Goal: Task Accomplishment & Management: Use online tool/utility

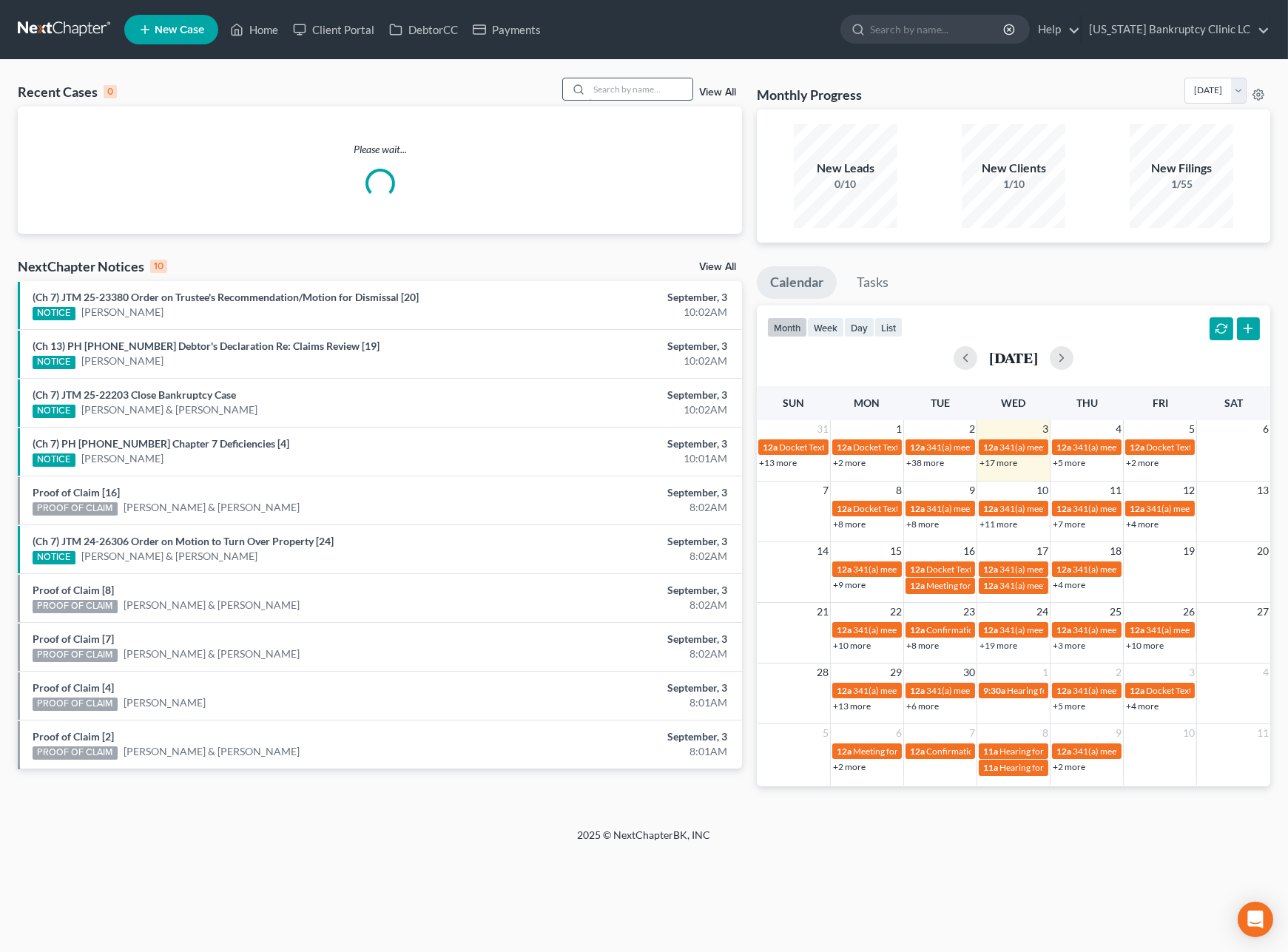
click at [609, 86] on input "search" at bounding box center [640, 88] width 104 height 22
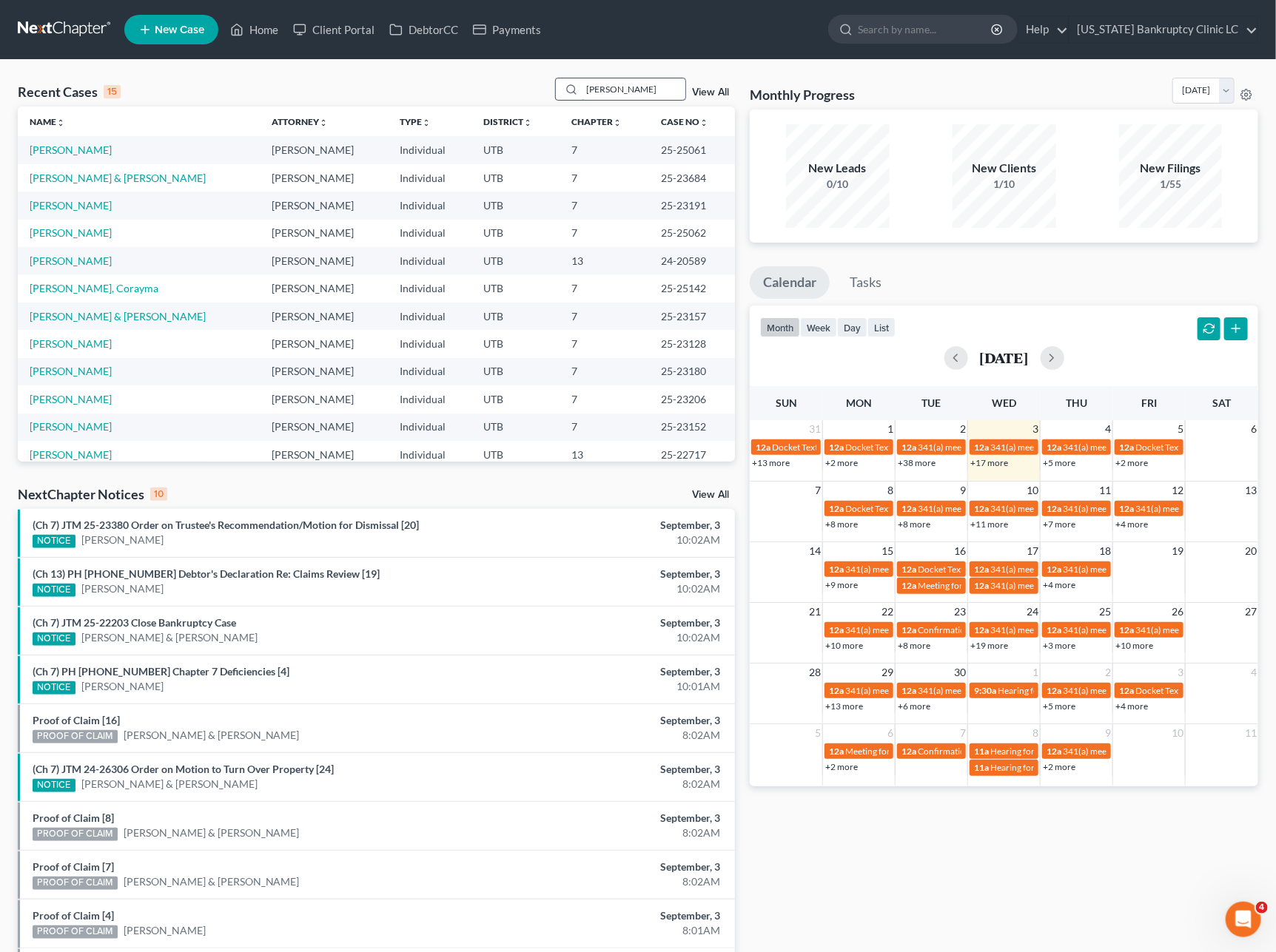
type input "[PERSON_NAME]"
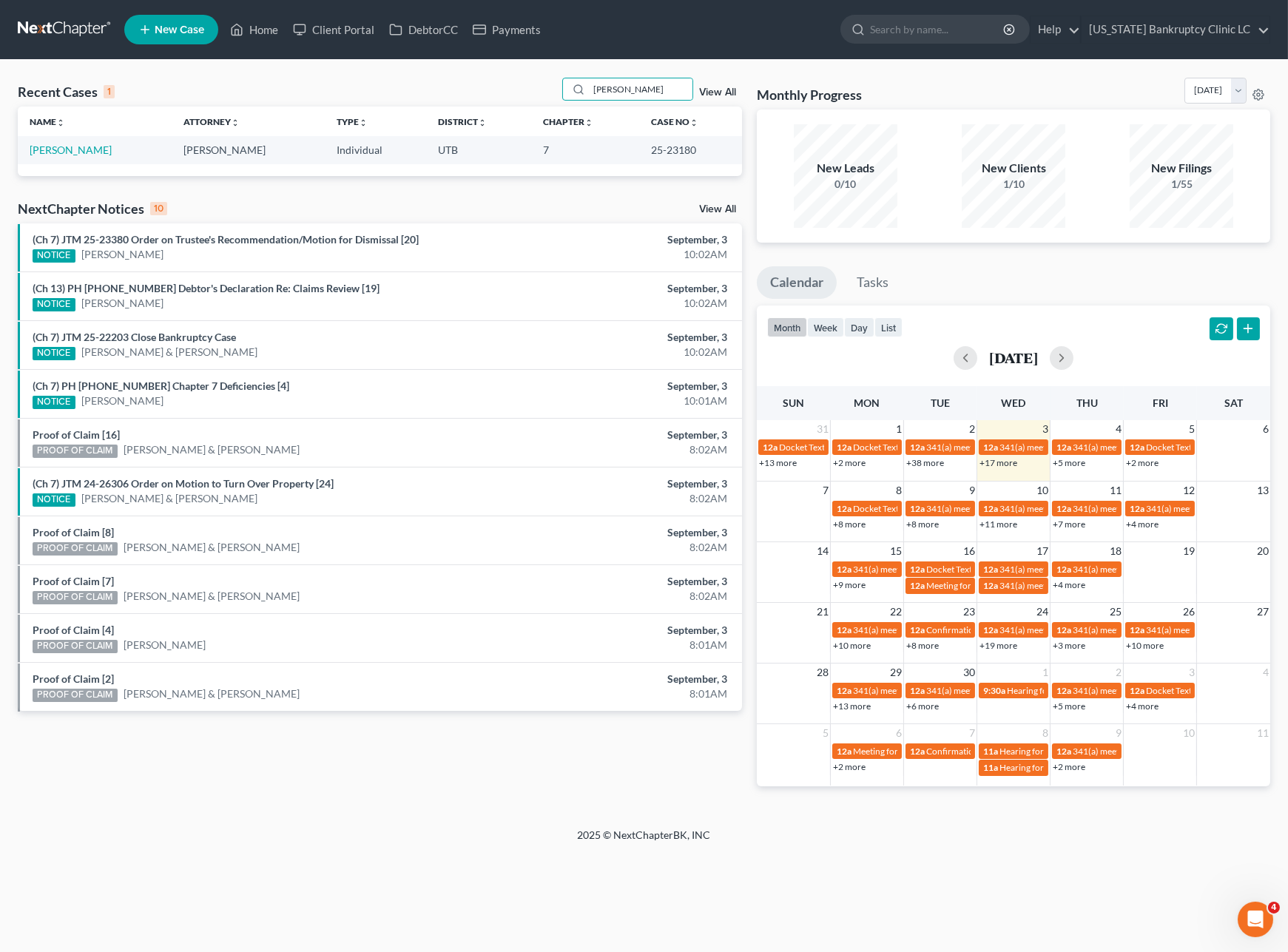
click at [65, 161] on td "[PERSON_NAME]" at bounding box center [94, 150] width 154 height 27
click at [68, 151] on link "[PERSON_NAME]" at bounding box center [70, 150] width 82 height 13
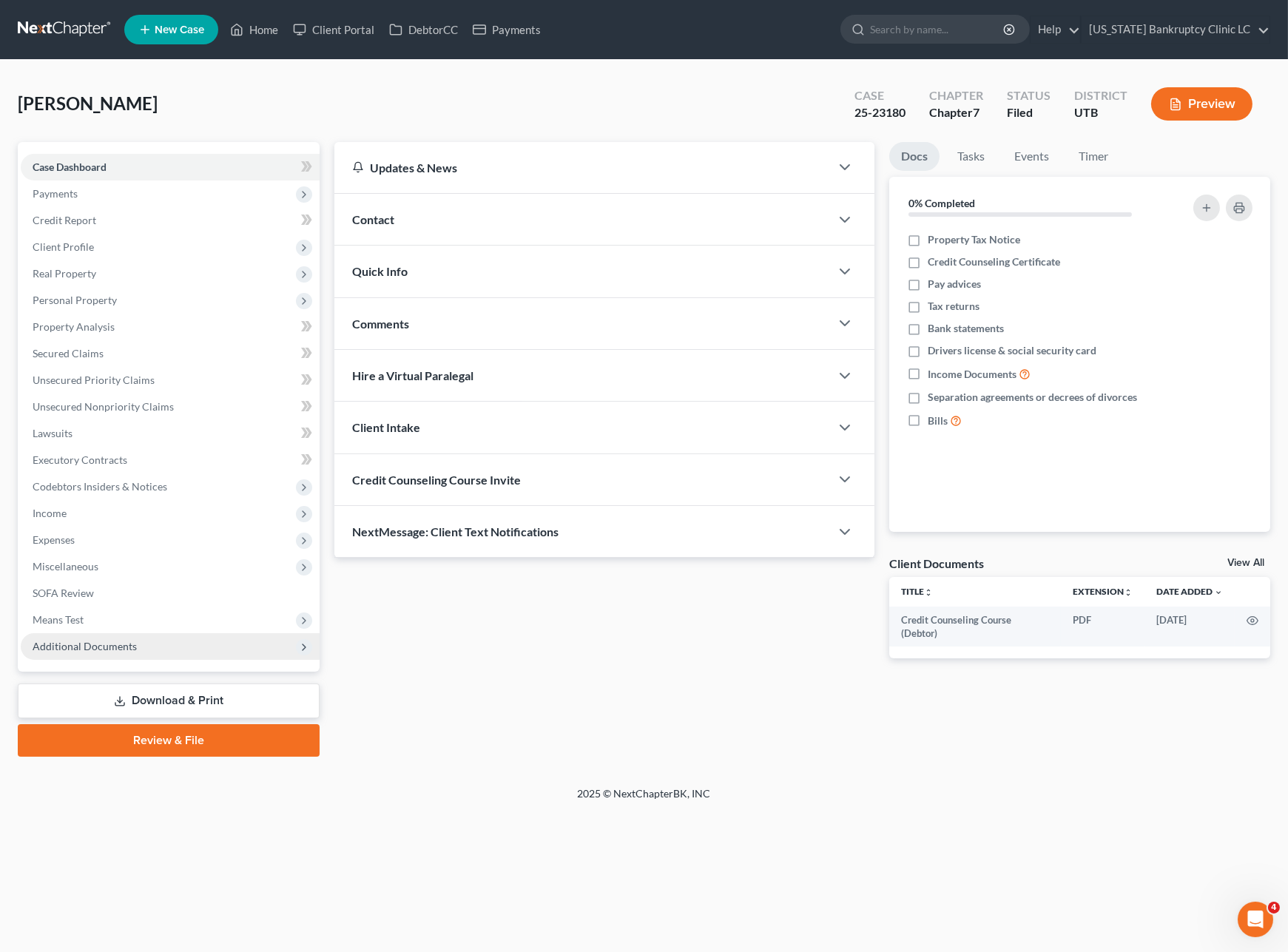
click at [83, 644] on span "Additional Documents" at bounding box center [84, 646] width 104 height 13
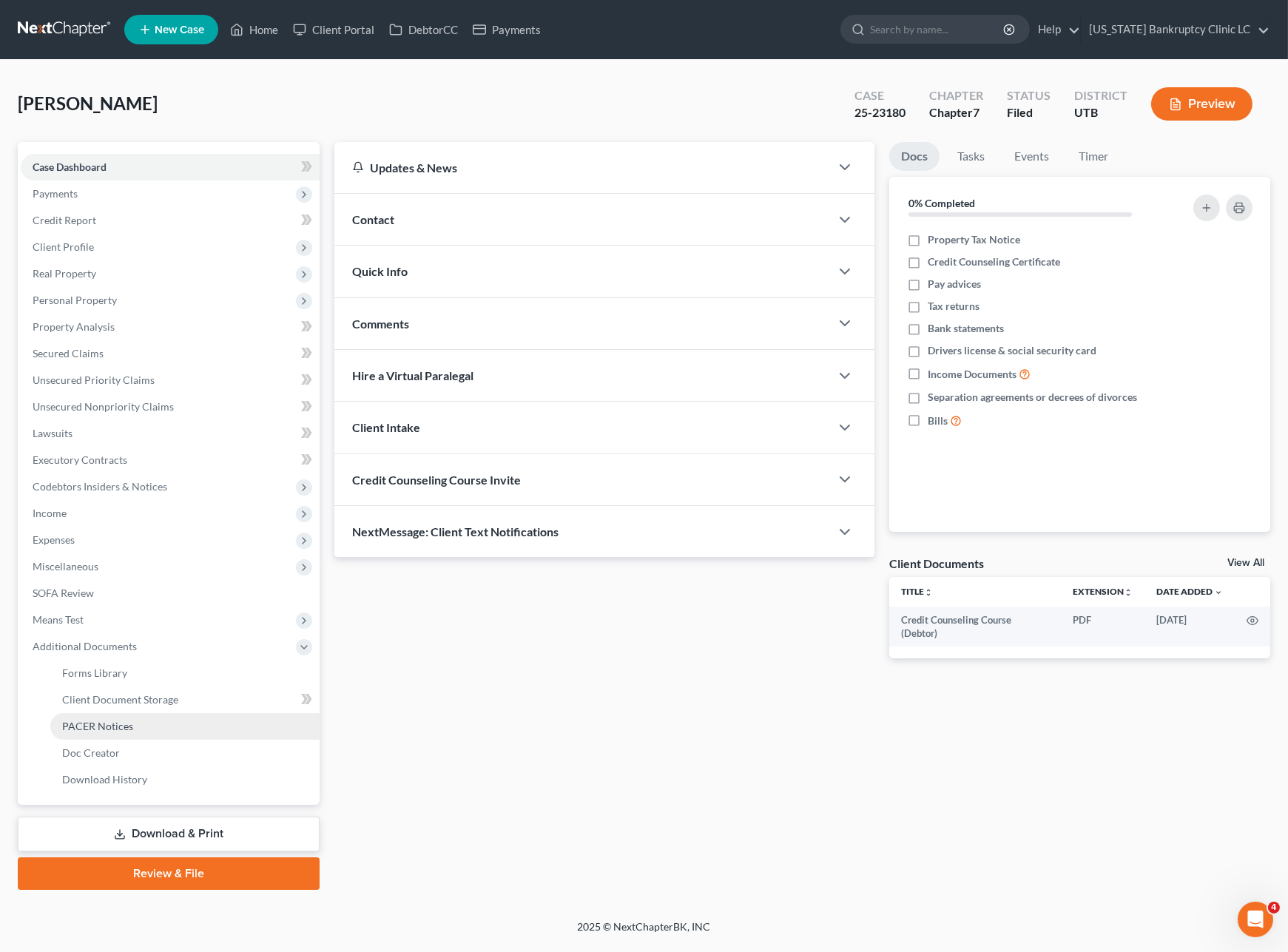
click at [134, 721] on link "PACER Notices" at bounding box center [185, 726] width 269 height 26
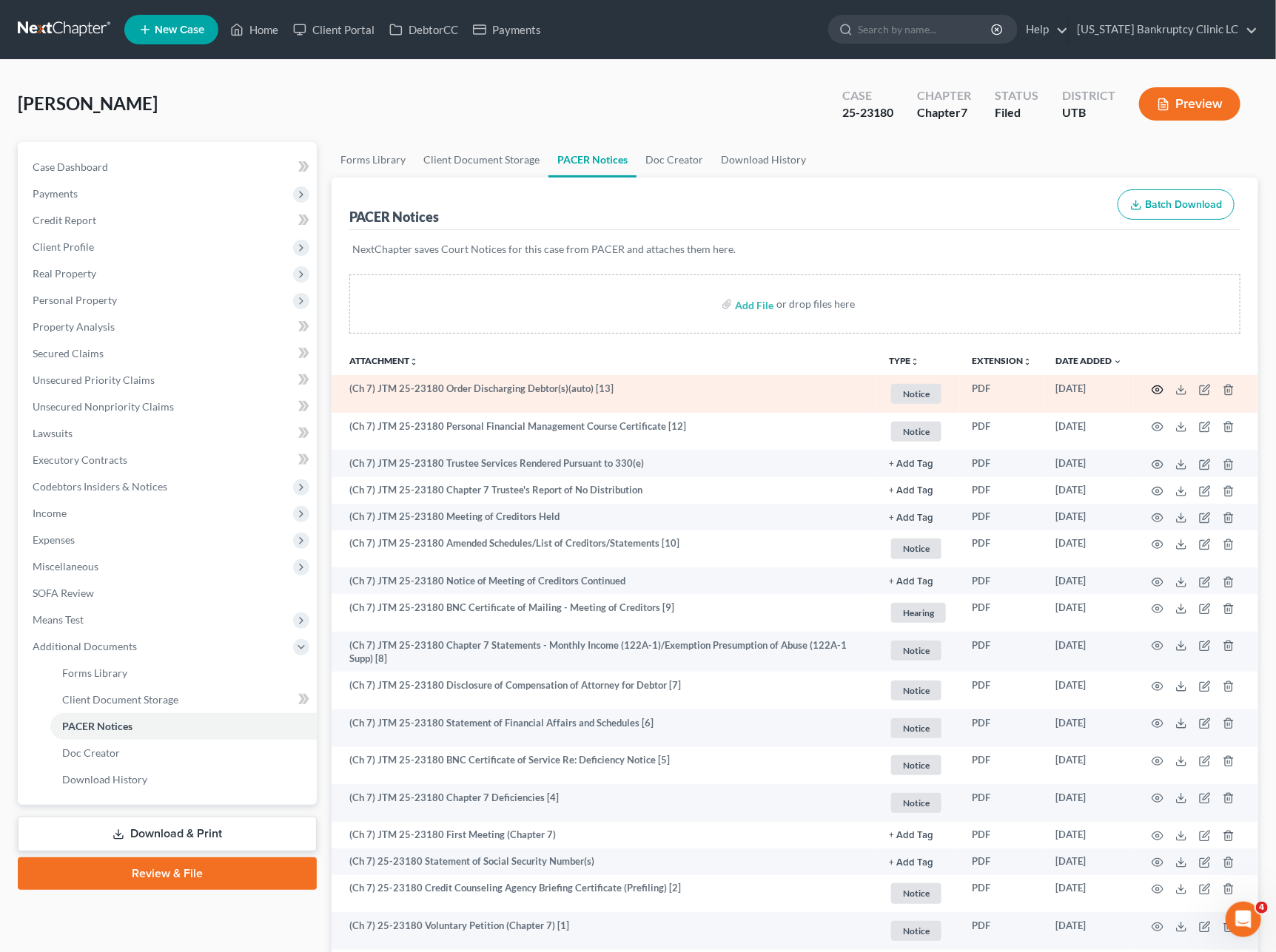
click at [1160, 394] on icon "button" at bounding box center [1157, 390] width 12 height 12
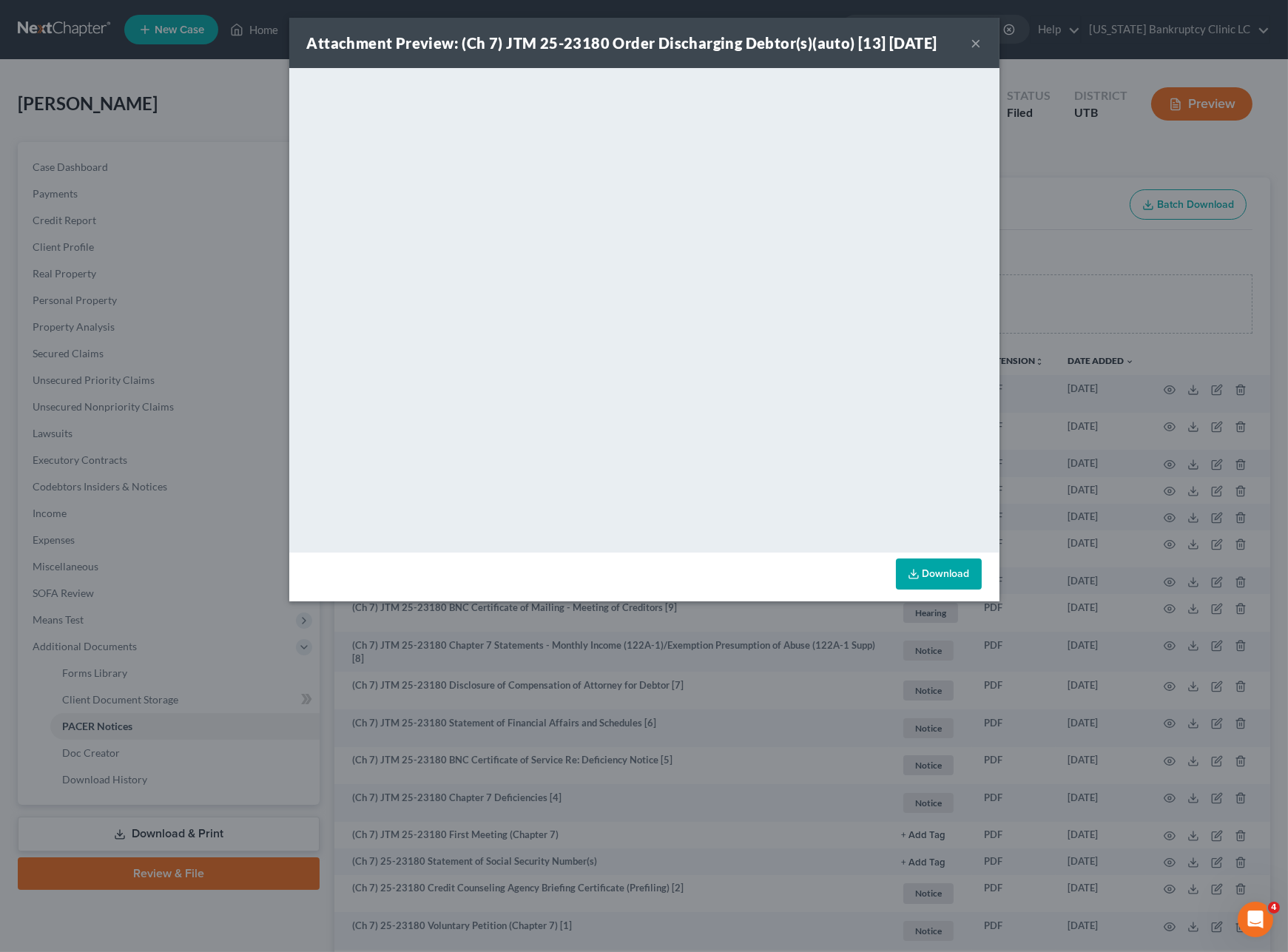
click at [943, 570] on link "Download" at bounding box center [939, 574] width 86 height 31
